Goal: Task Accomplishment & Management: Manage account settings

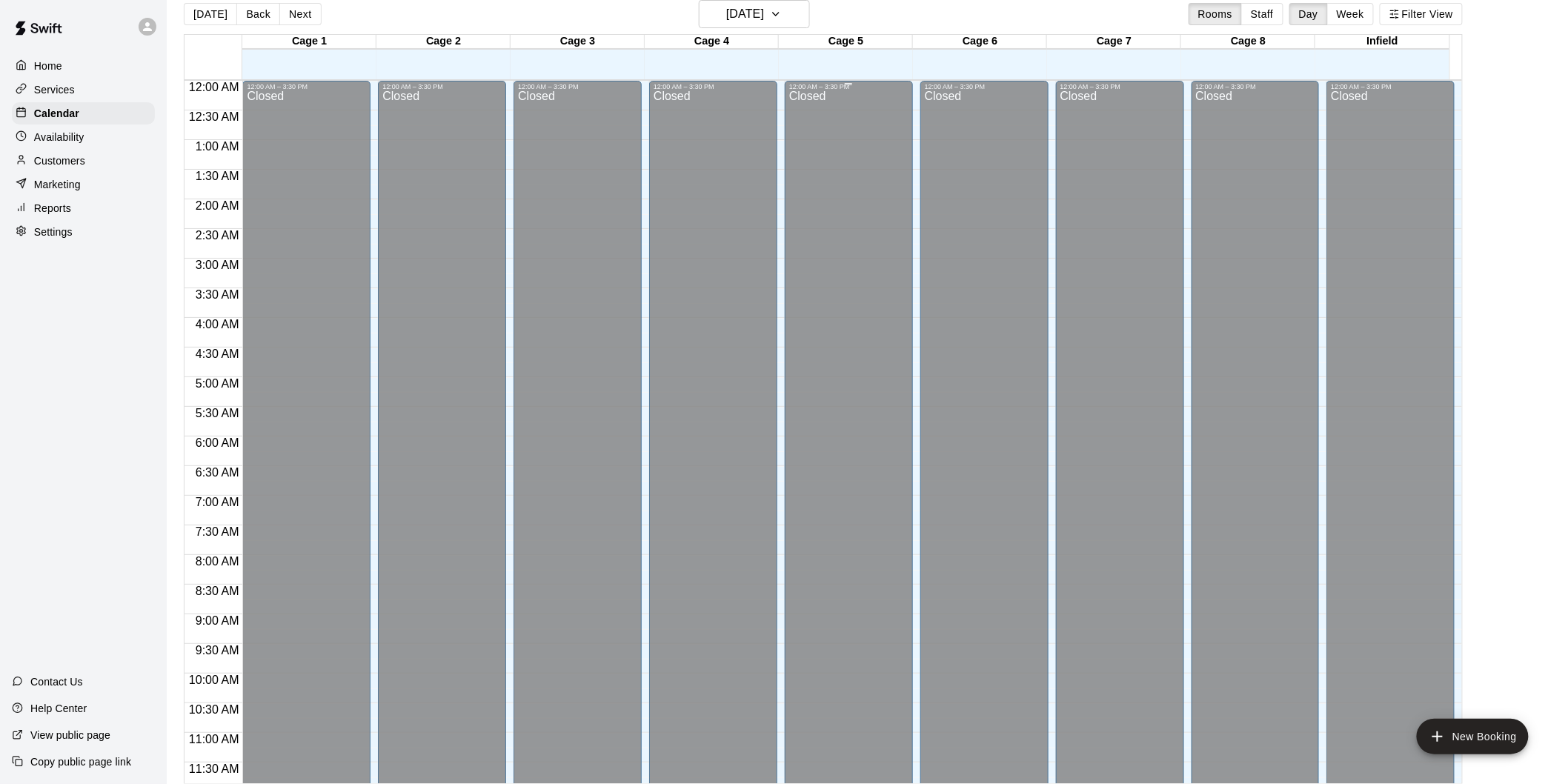
scroll to position [720, 0]
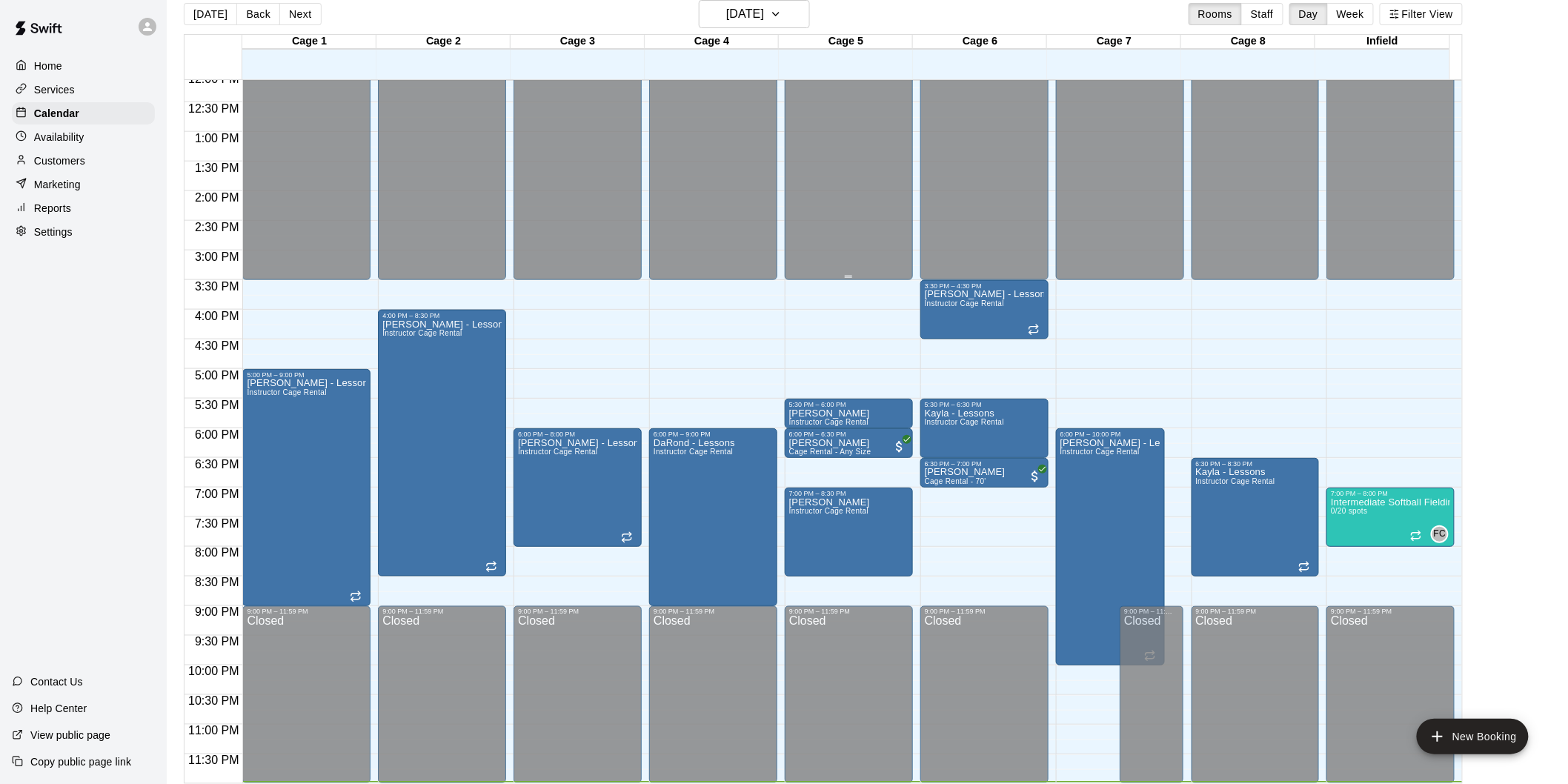
click at [699, 0] on button "[DATE]" at bounding box center [754, 14] width 111 height 28
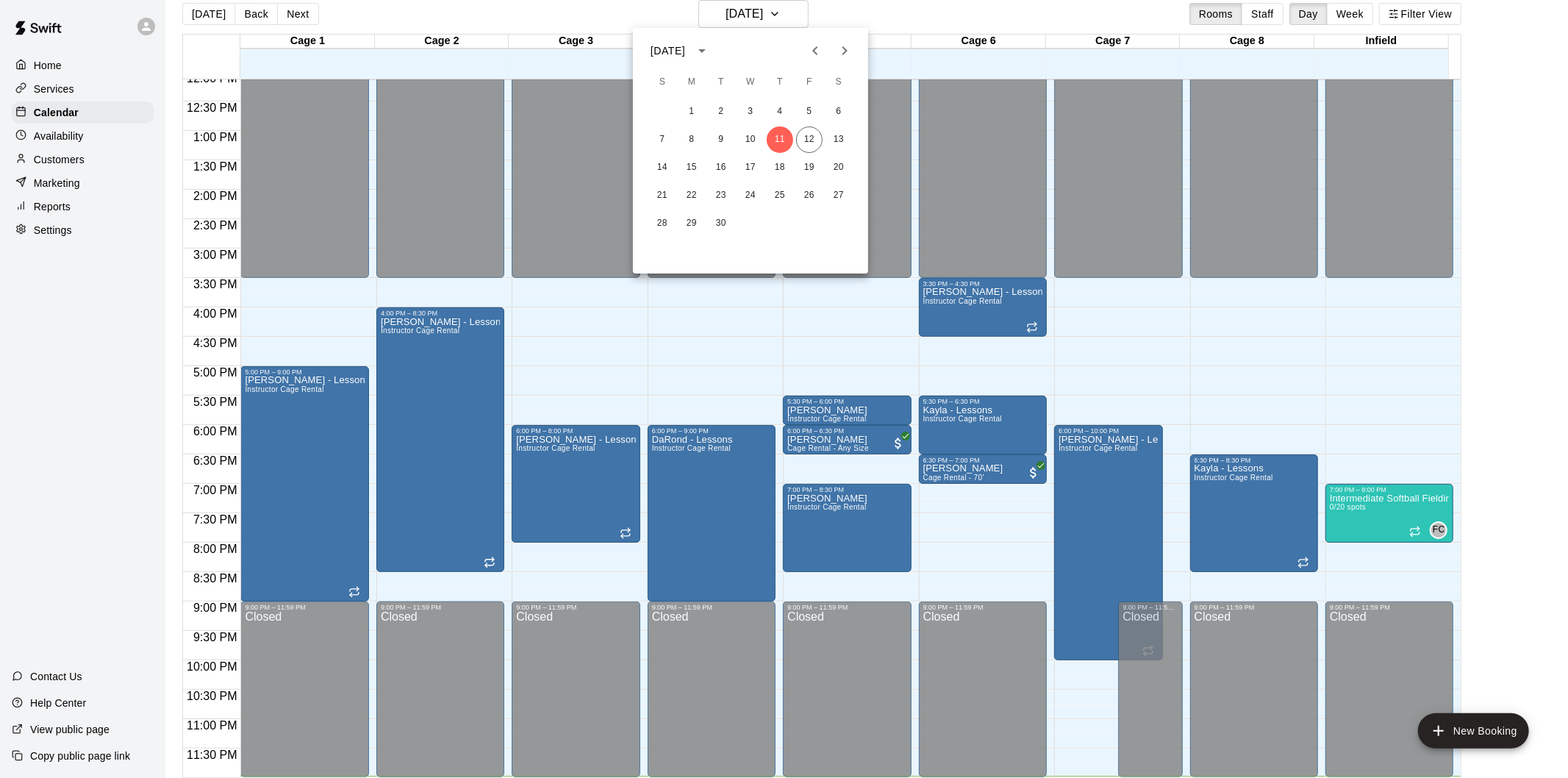
click at [765, 8] on div at bounding box center [784, 389] width 1568 height 778
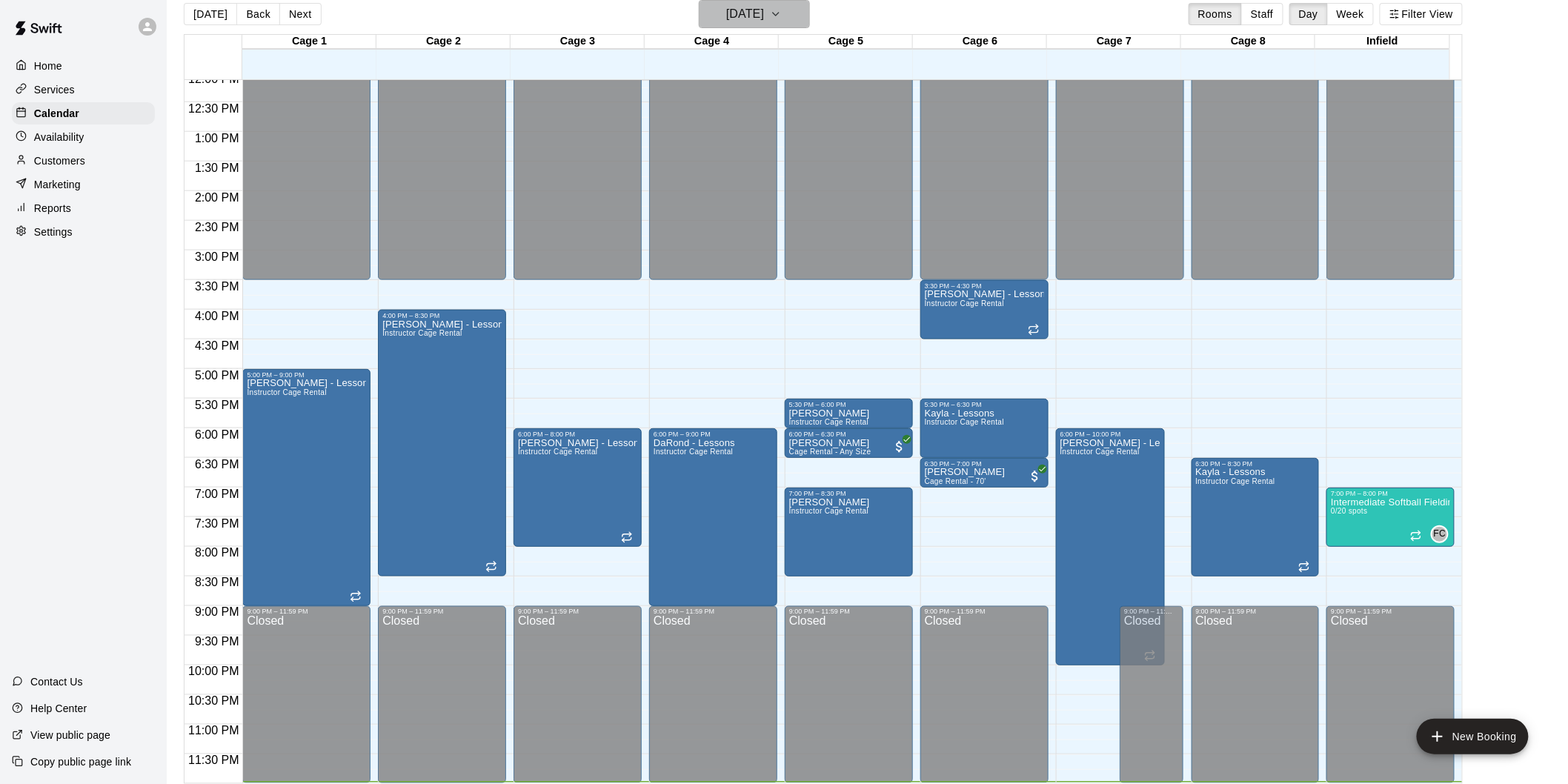
click at [764, 22] on h6 "Thursday Sep 11" at bounding box center [745, 14] width 38 height 21
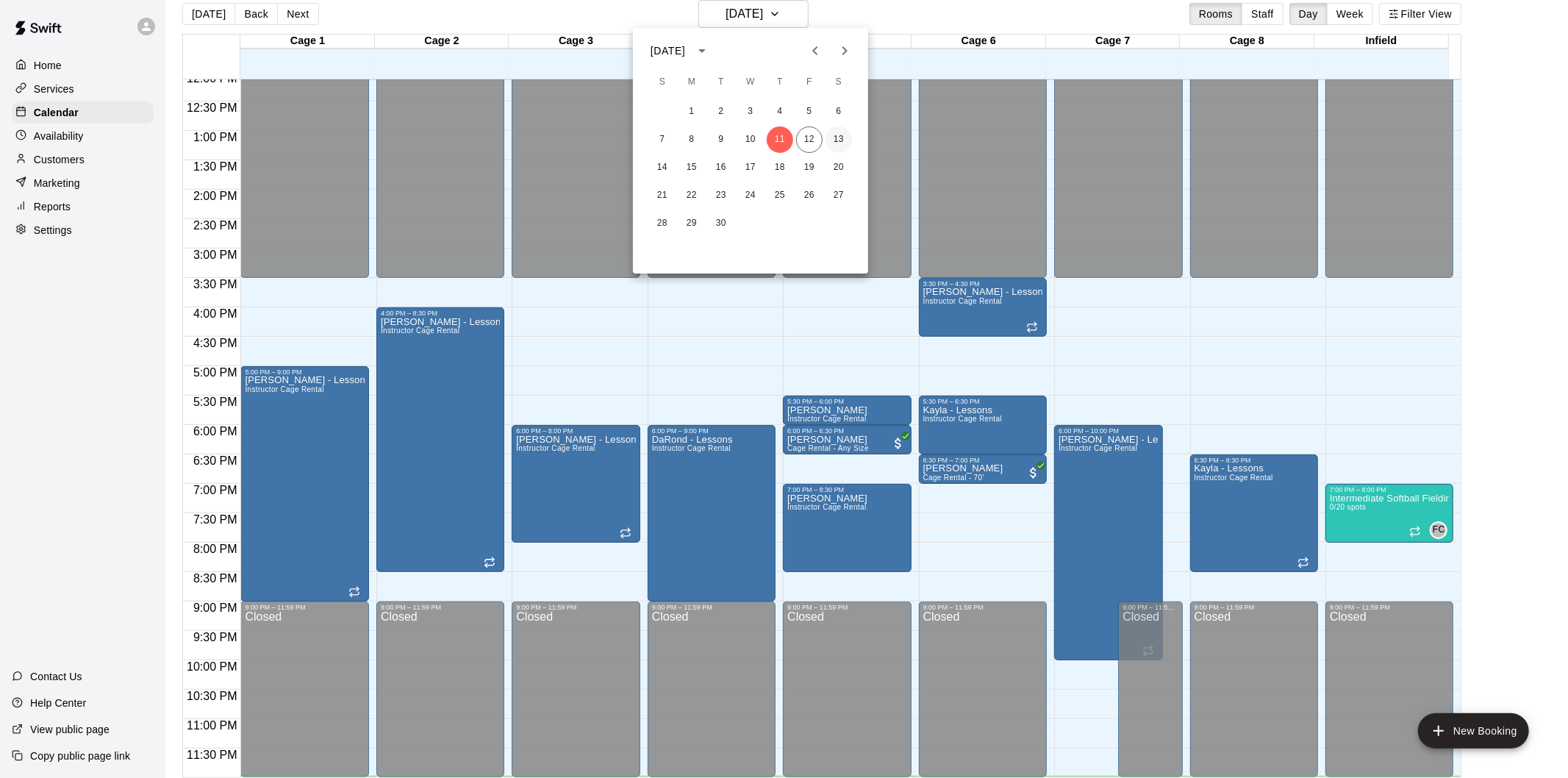
click at [839, 138] on button "13" at bounding box center [839, 140] width 27 height 27
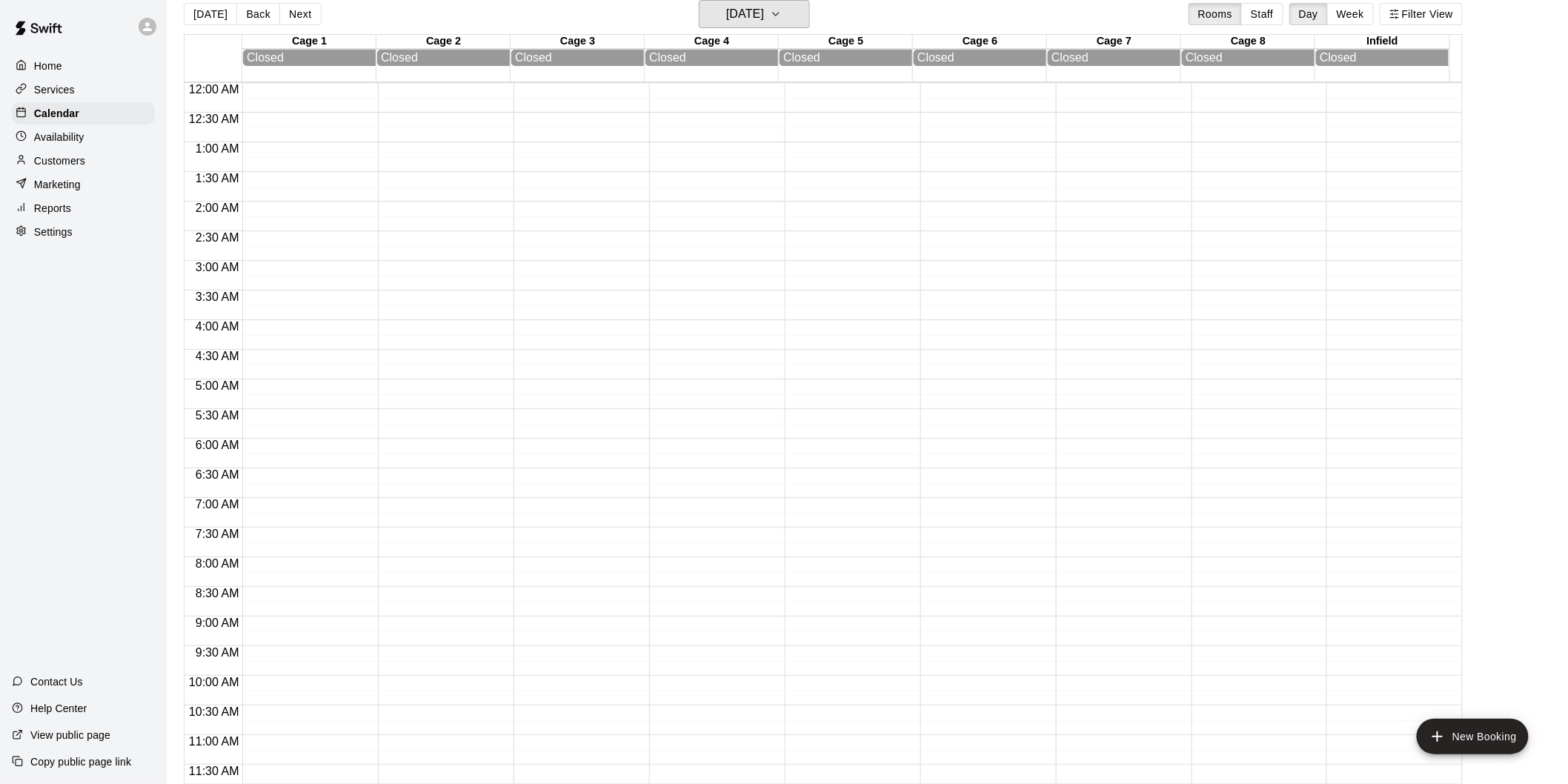
scroll to position [576, 0]
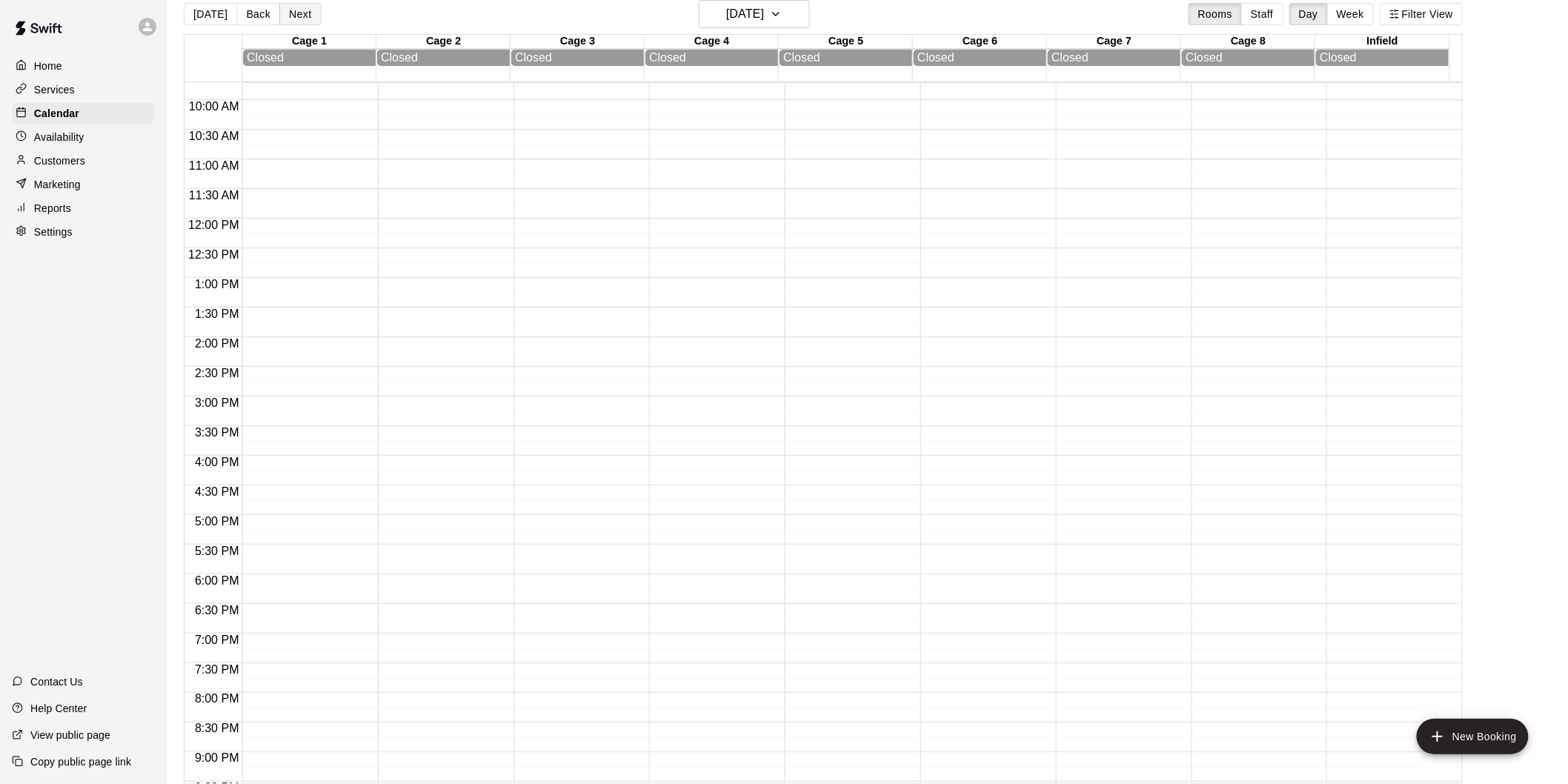
click at [299, 21] on button "Next" at bounding box center [299, 14] width 41 height 22
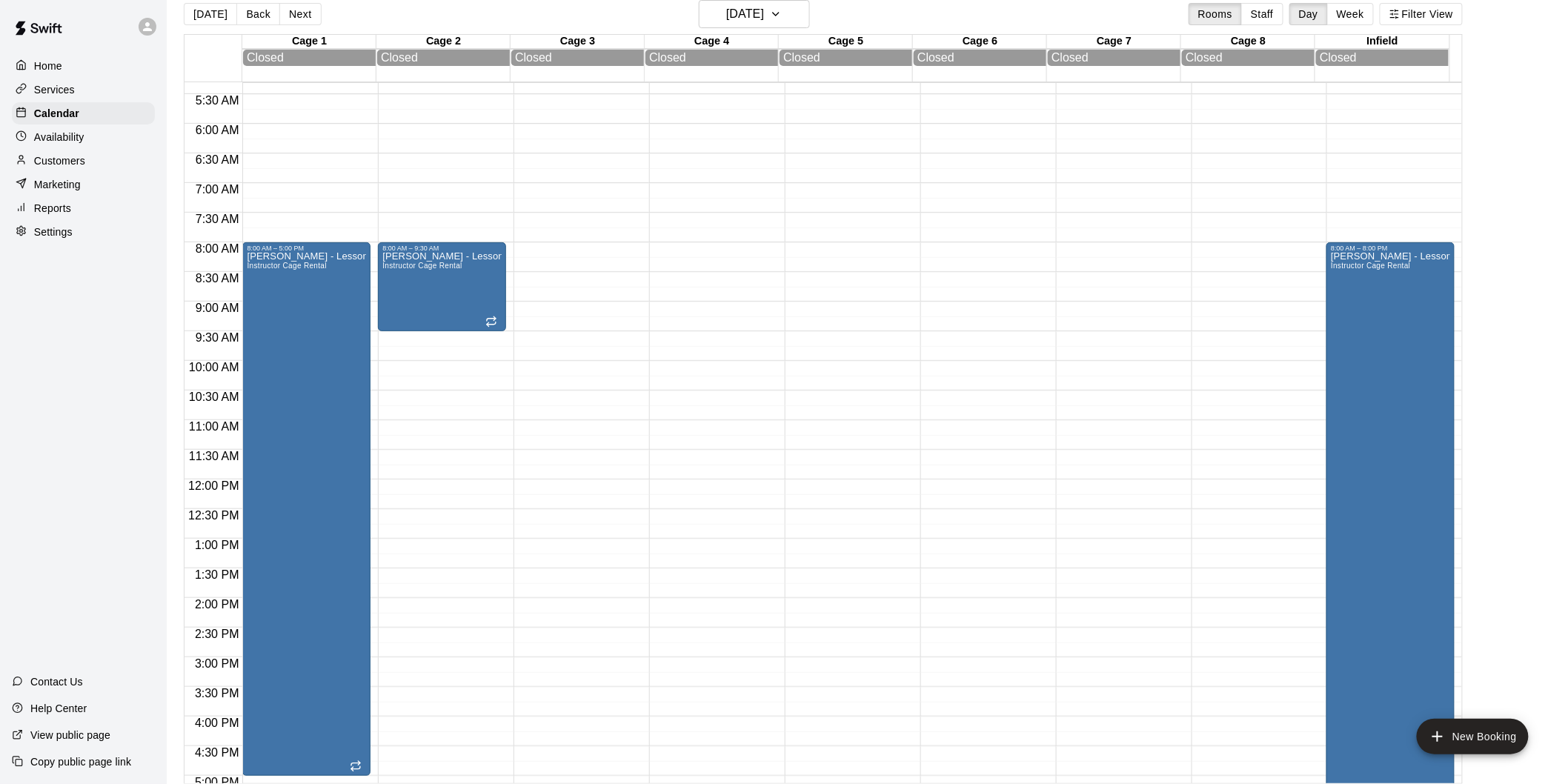
scroll to position [329, 0]
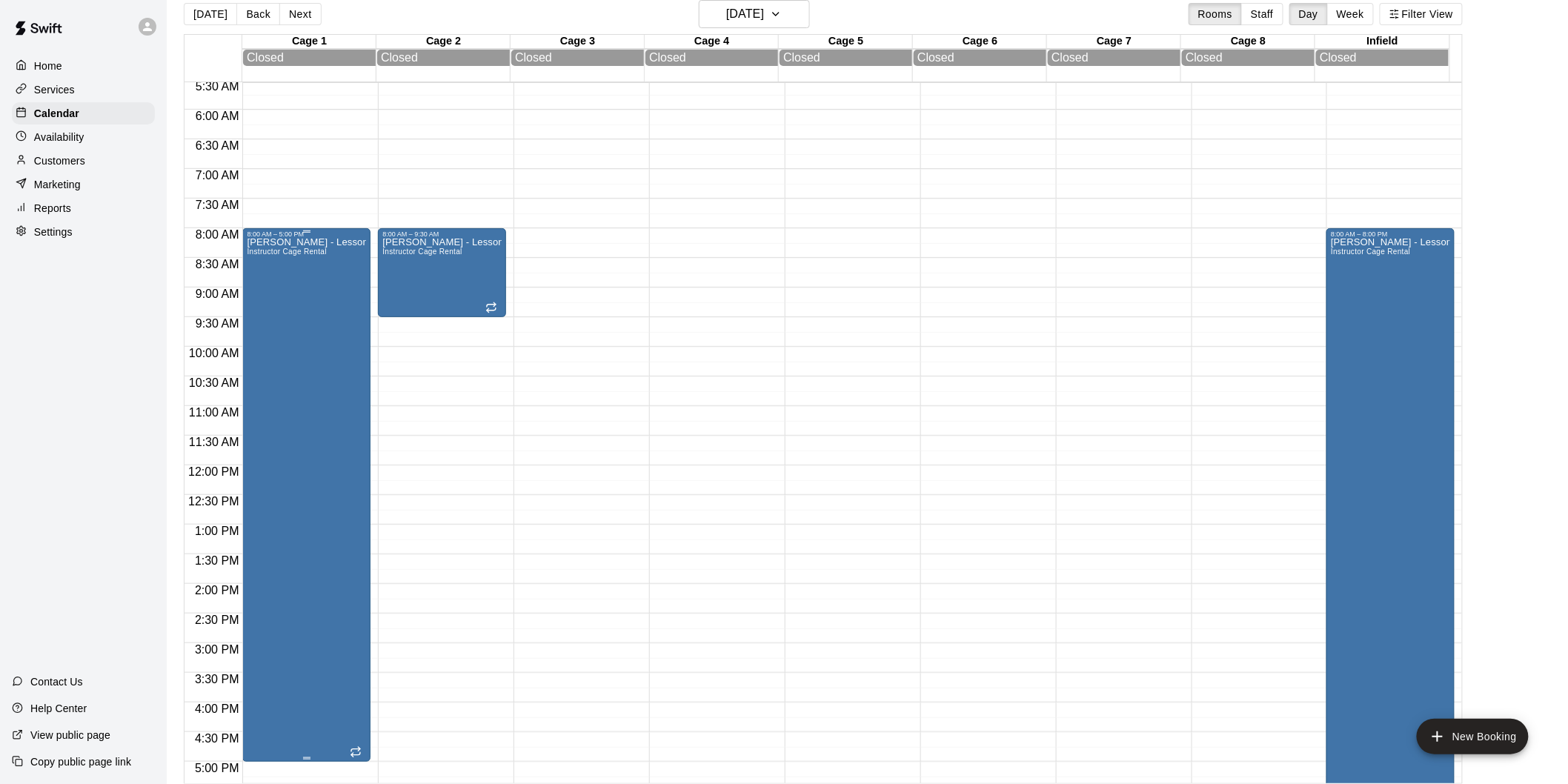
click at [309, 337] on div "Alison - Lessons Instructor Cage Rental" at bounding box center [306, 629] width 119 height 784
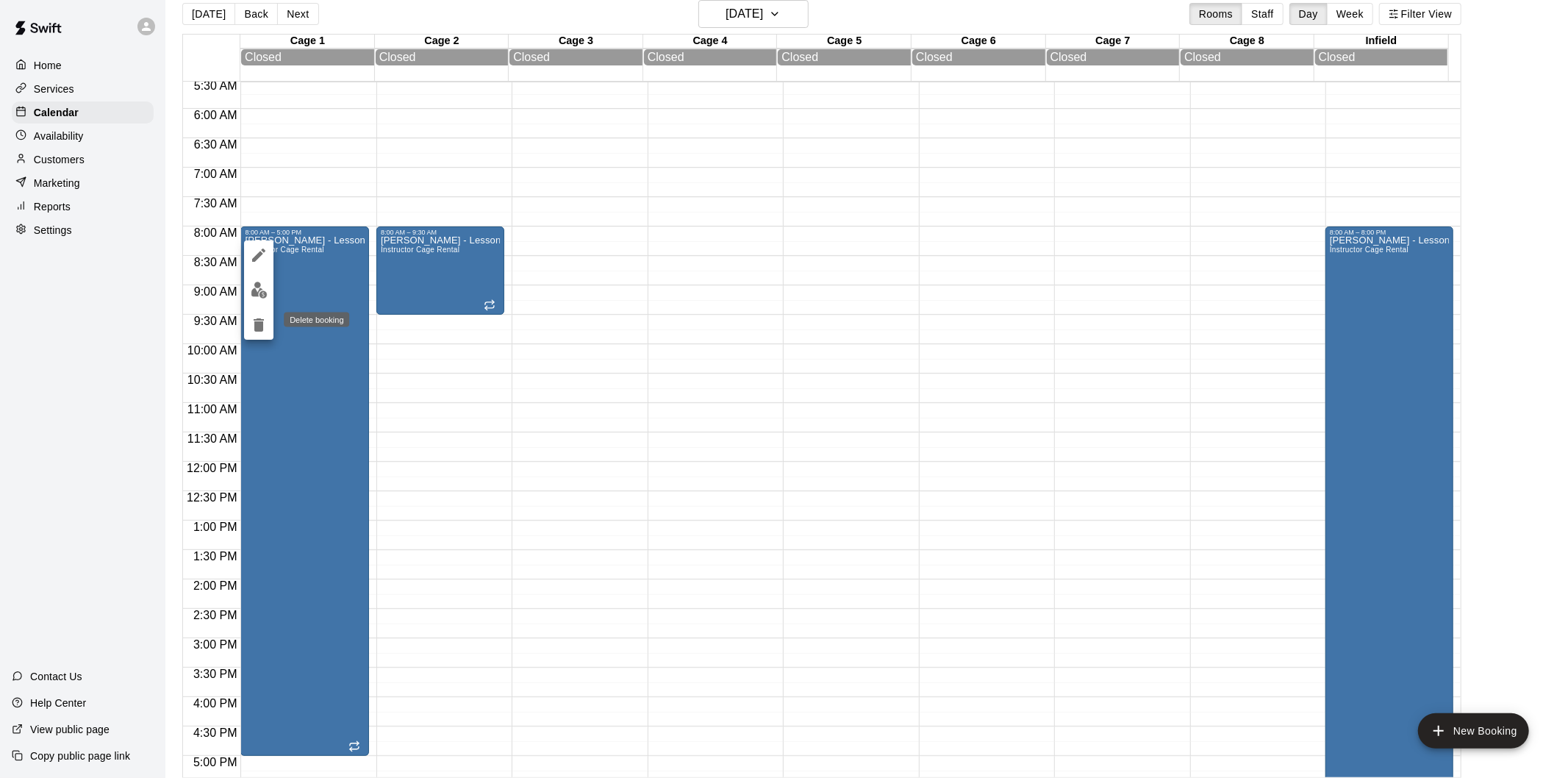
click at [263, 321] on icon "delete" at bounding box center [258, 325] width 18 height 18
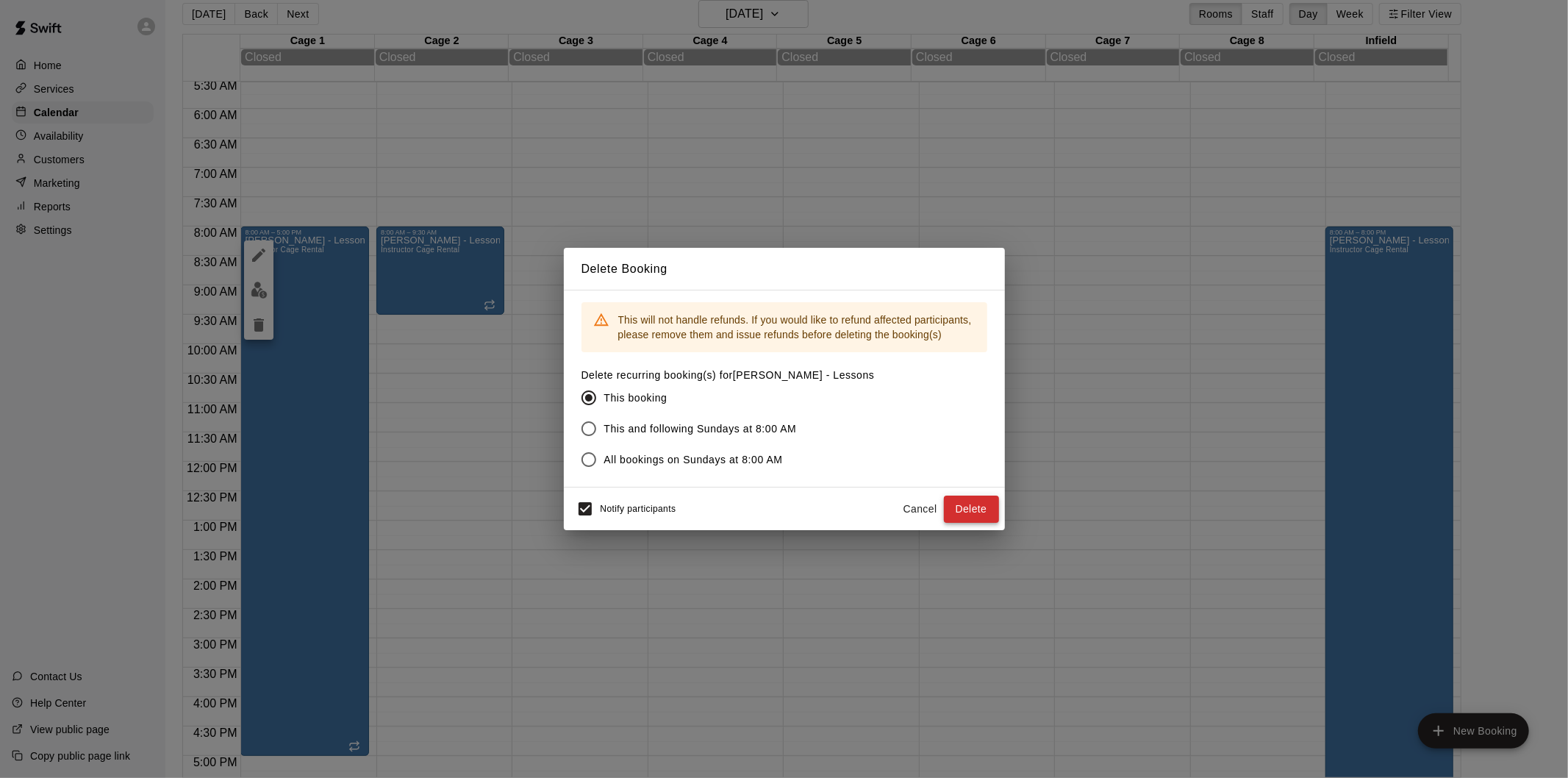
click at [961, 515] on button "Delete" at bounding box center [972, 509] width 55 height 27
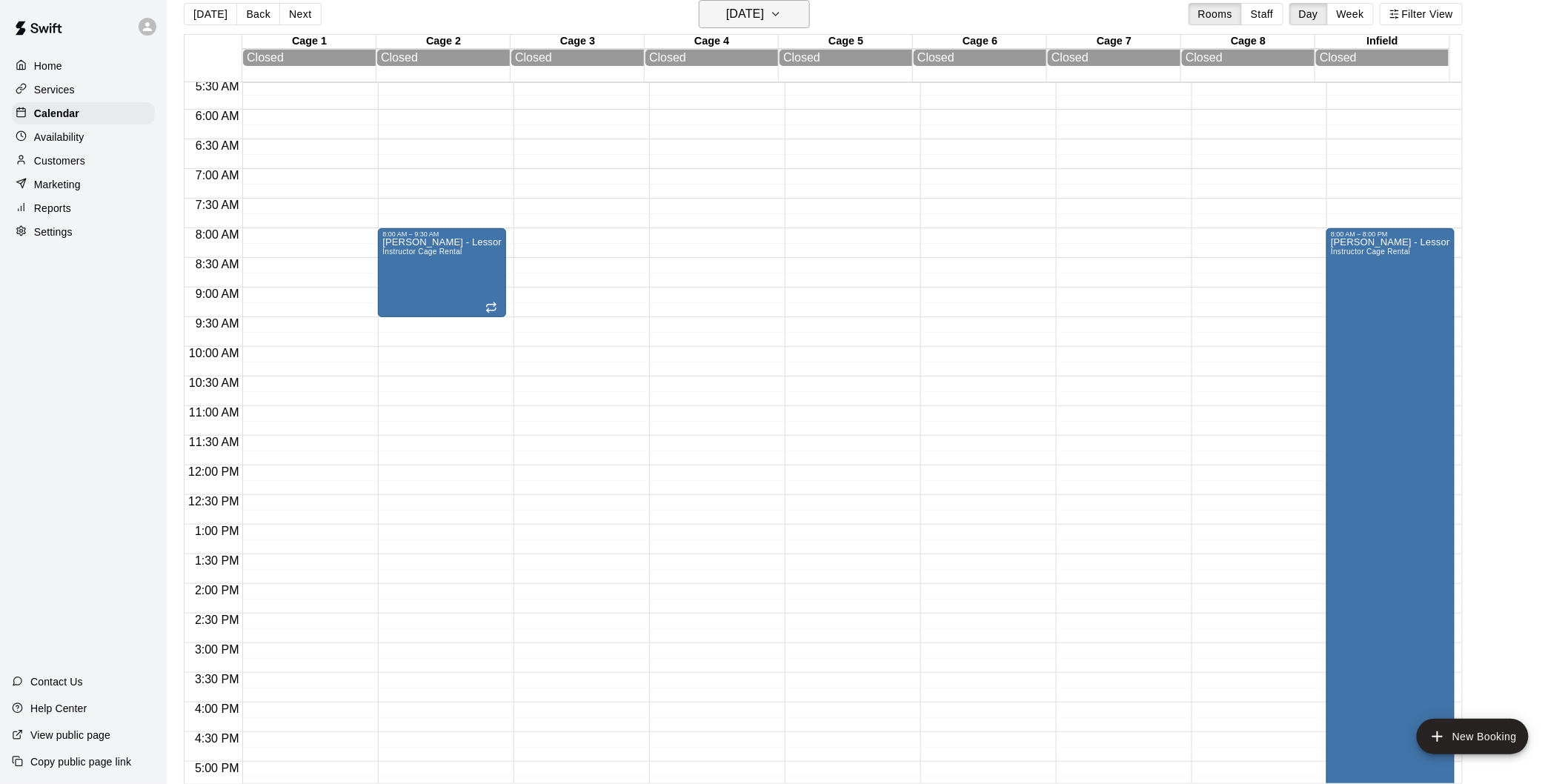
click at [764, 20] on h6 "Sunday Sep 14" at bounding box center [745, 14] width 38 height 21
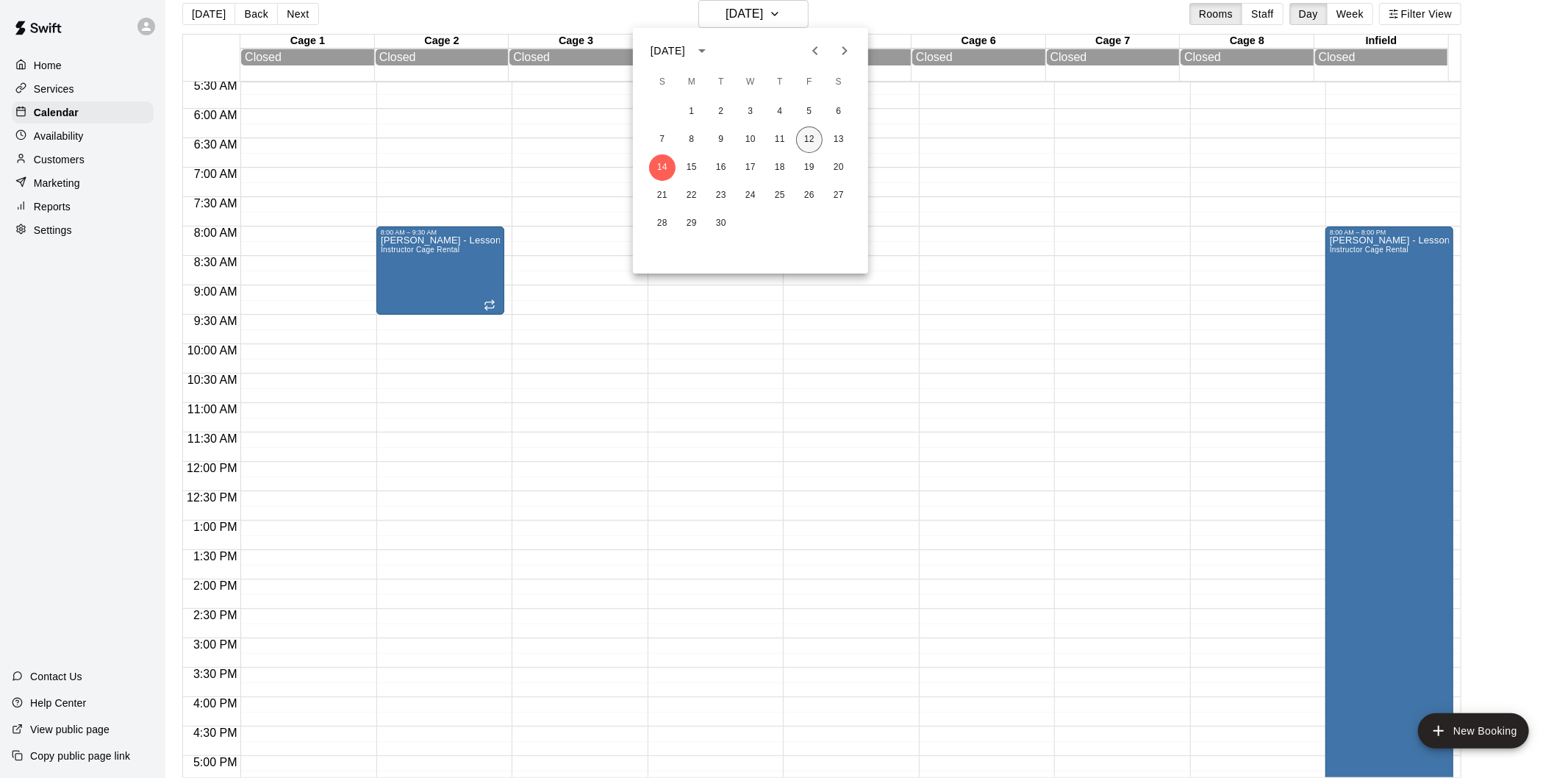
click at [809, 147] on button "12" at bounding box center [810, 140] width 27 height 27
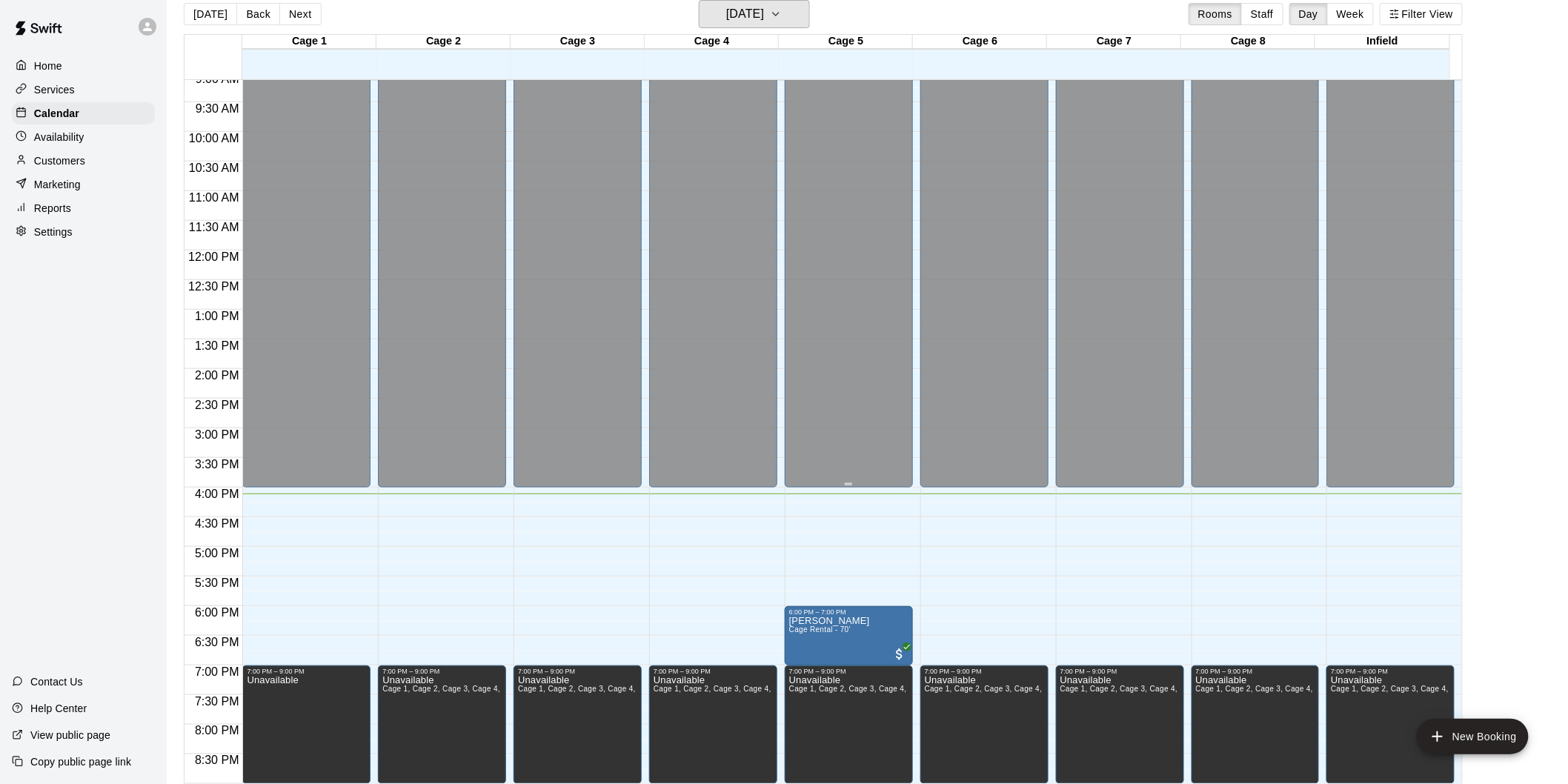
scroll to position [720, 0]
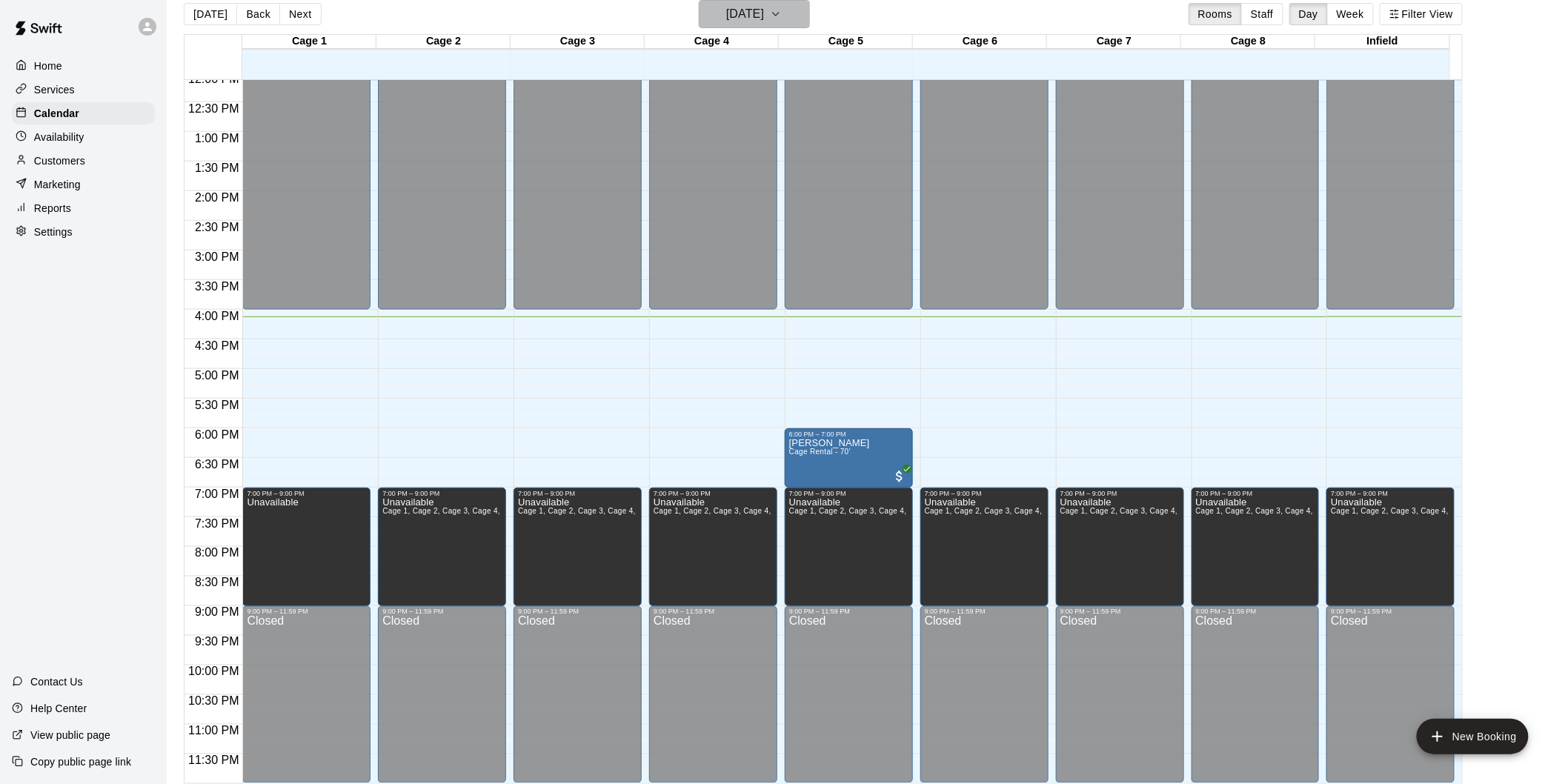
click at [726, 12] on h6 "[DATE]" at bounding box center [745, 14] width 38 height 21
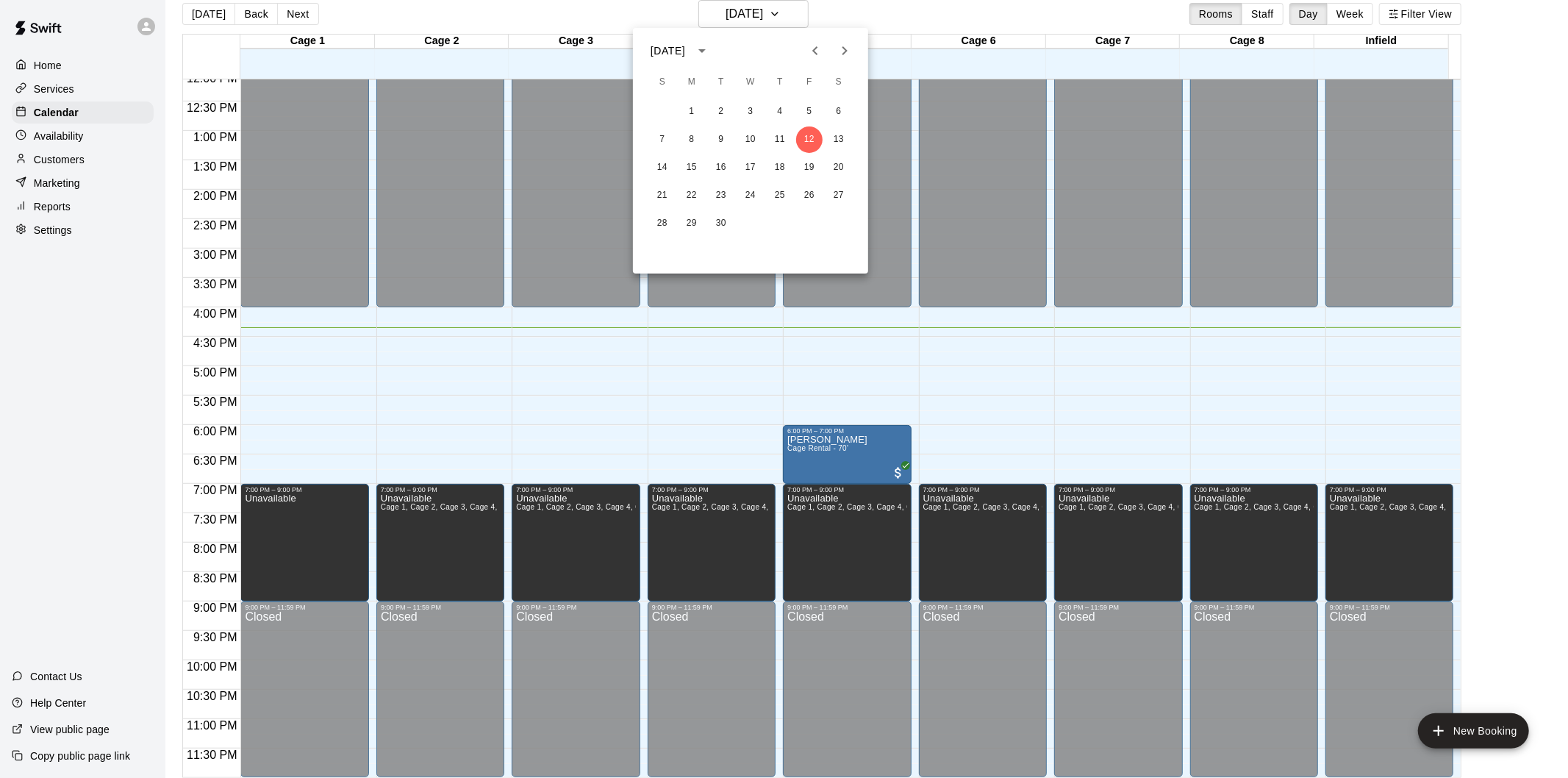
click at [75, 63] on div at bounding box center [784, 389] width 1568 height 778
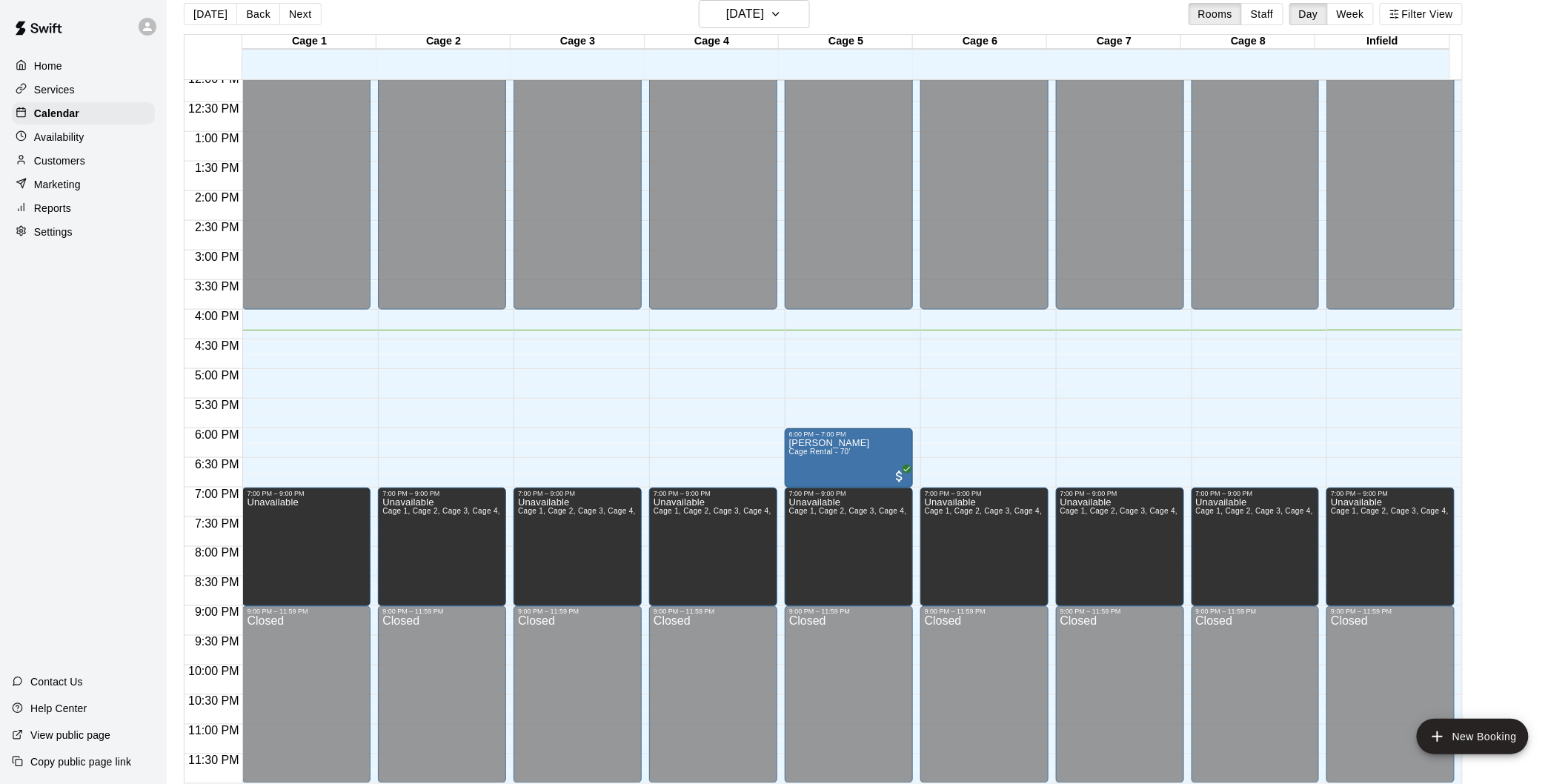
click at [57, 69] on p "Home" at bounding box center [47, 66] width 28 height 15
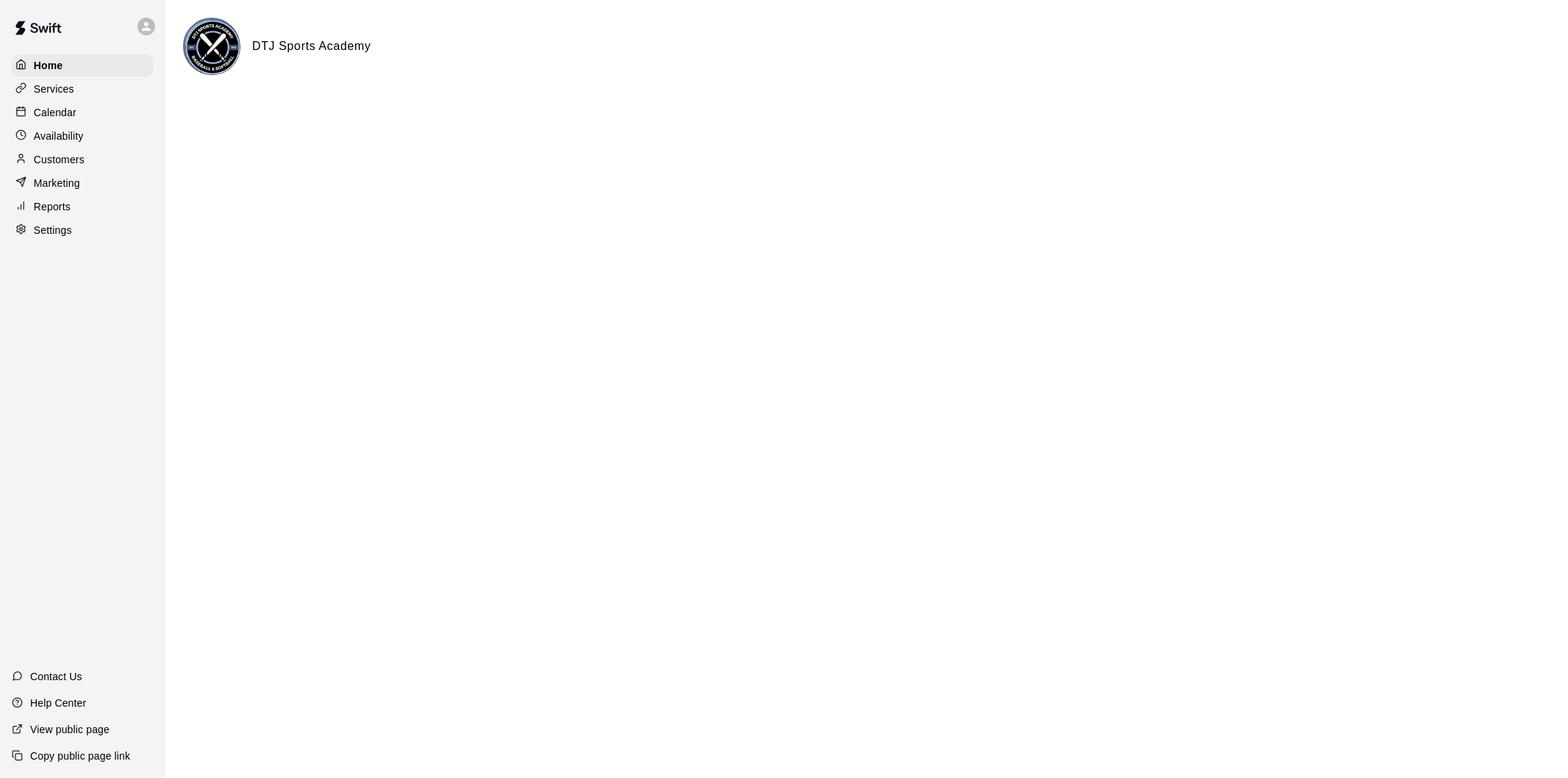
click at [60, 114] on p "Calendar" at bounding box center [55, 112] width 43 height 15
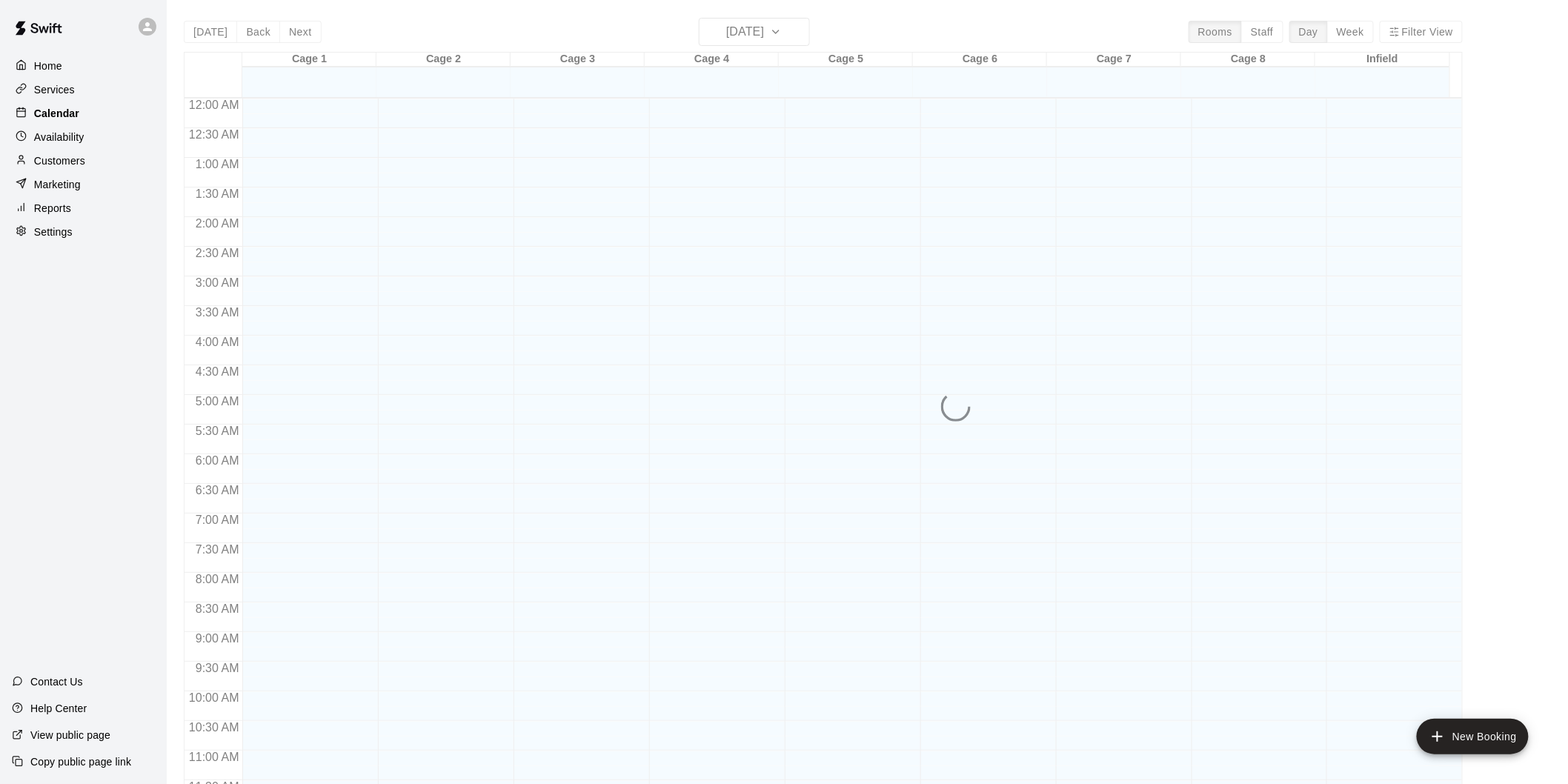
scroll to position [675, 0]
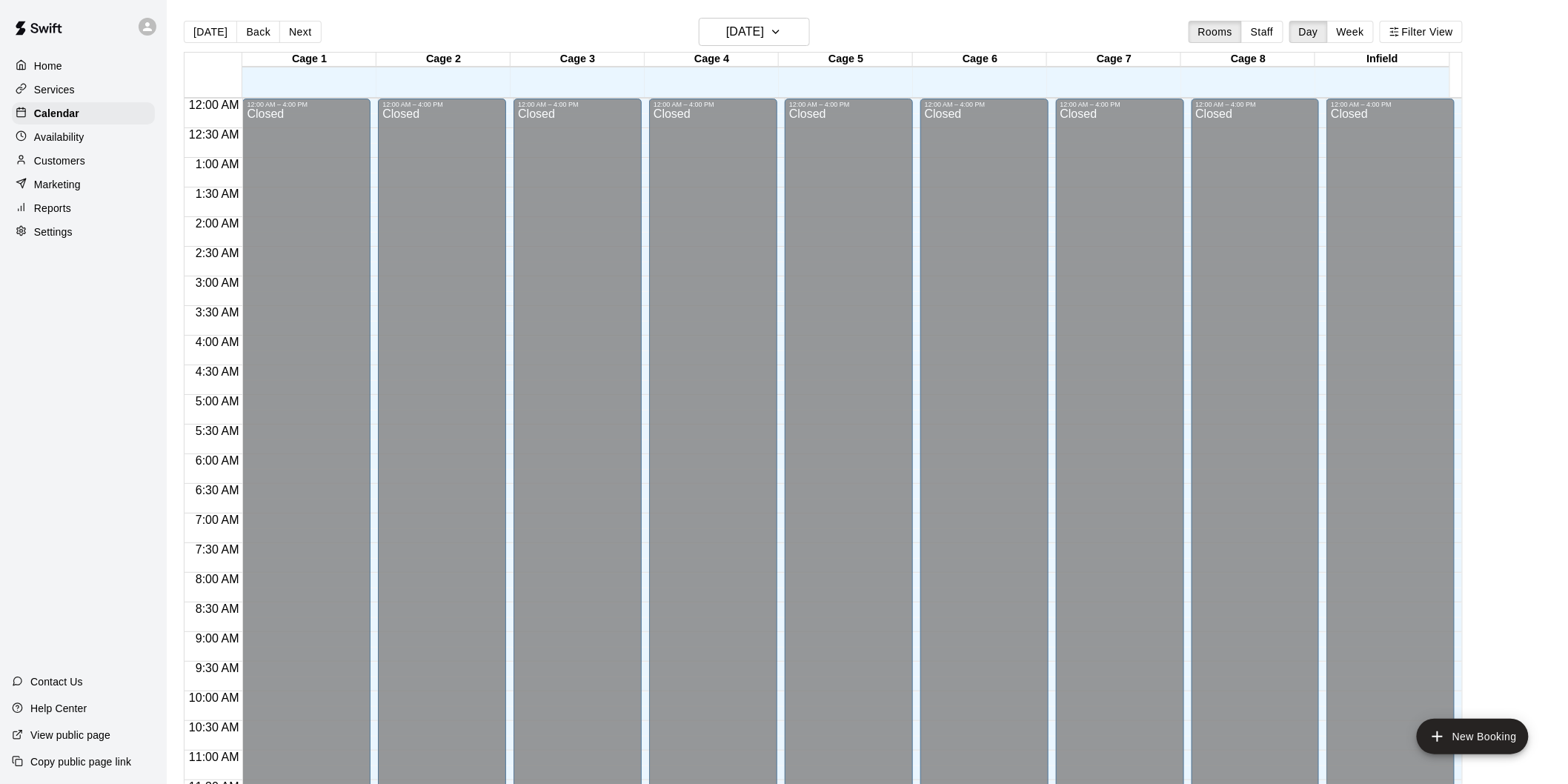
scroll to position [677, 0]
